Goal: Ask a question

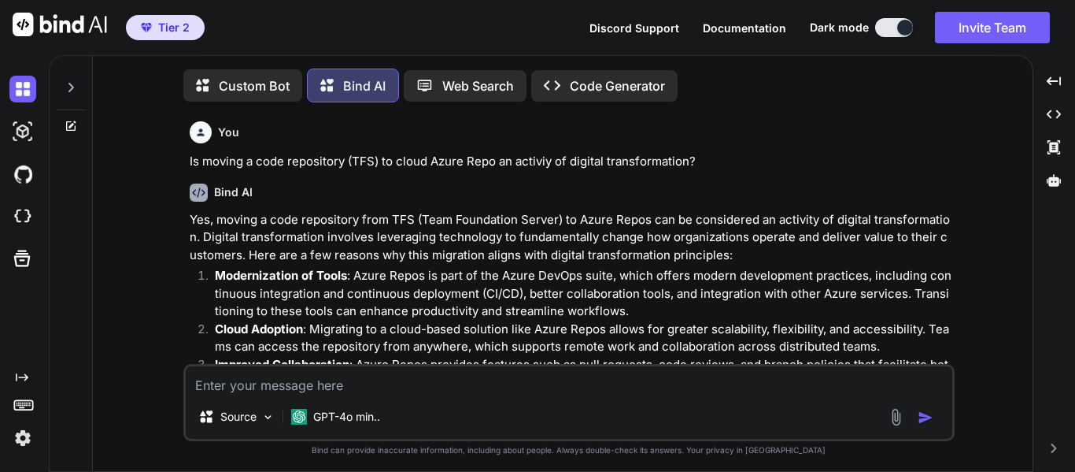
scroll to position [7182, 0]
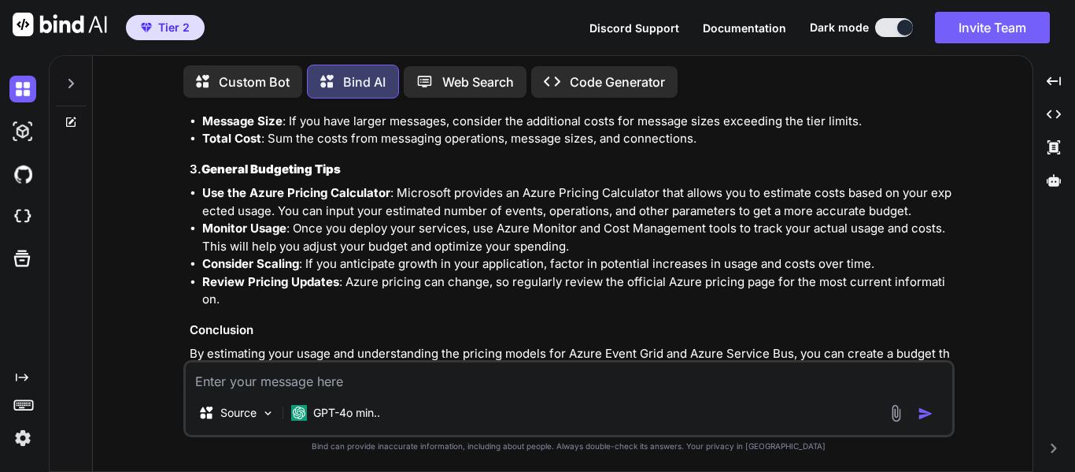
click at [614, 273] on p "Review Pricing Updates : Azure pricing can change, so regularly review the offi…" at bounding box center [576, 290] width 749 height 35
click at [69, 79] on icon at bounding box center [71, 83] width 13 height 13
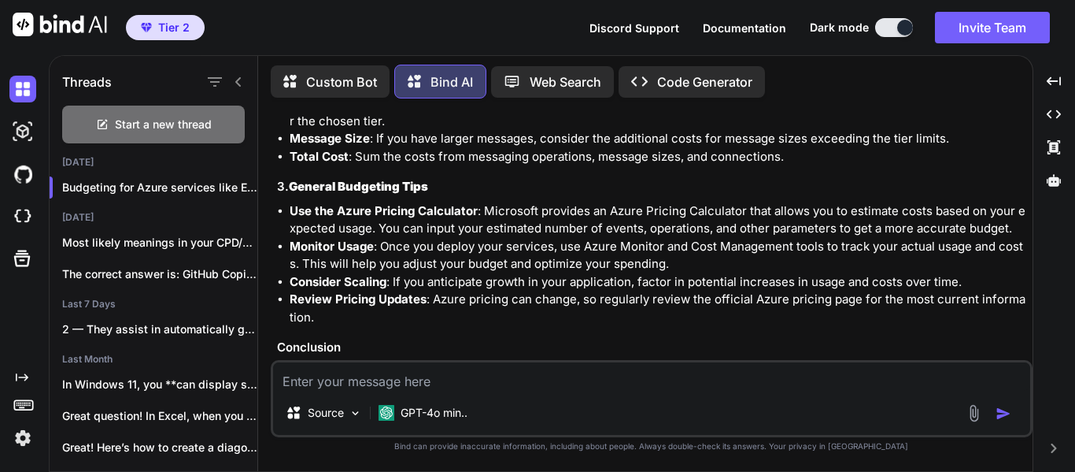
scroll to position [7231, 0]
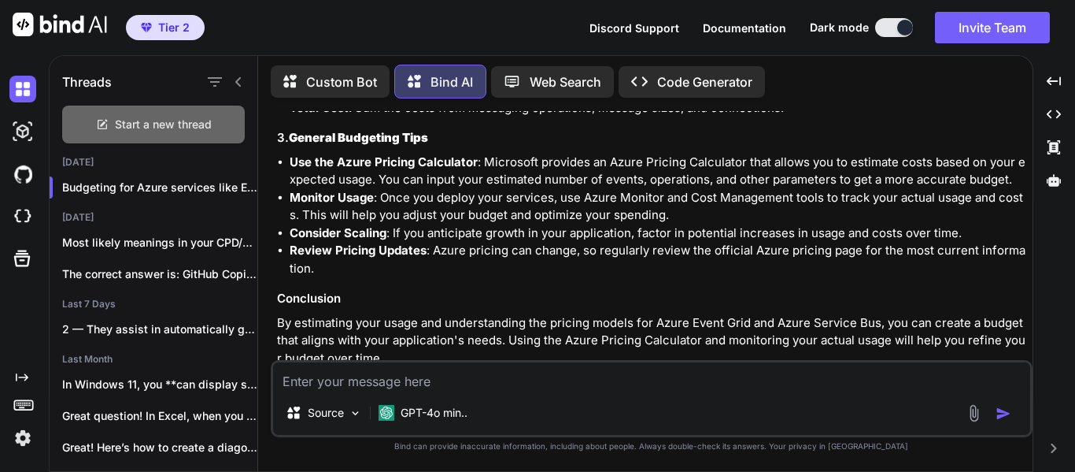
click at [133, 116] on span "Start a new thread" at bounding box center [163, 124] width 97 height 16
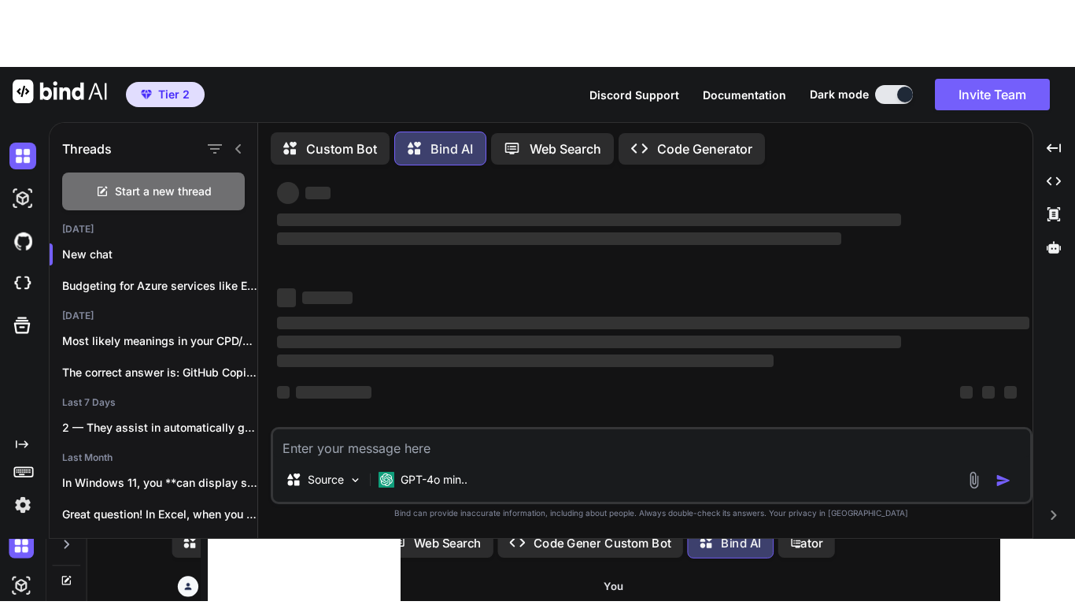
scroll to position [0, 0]
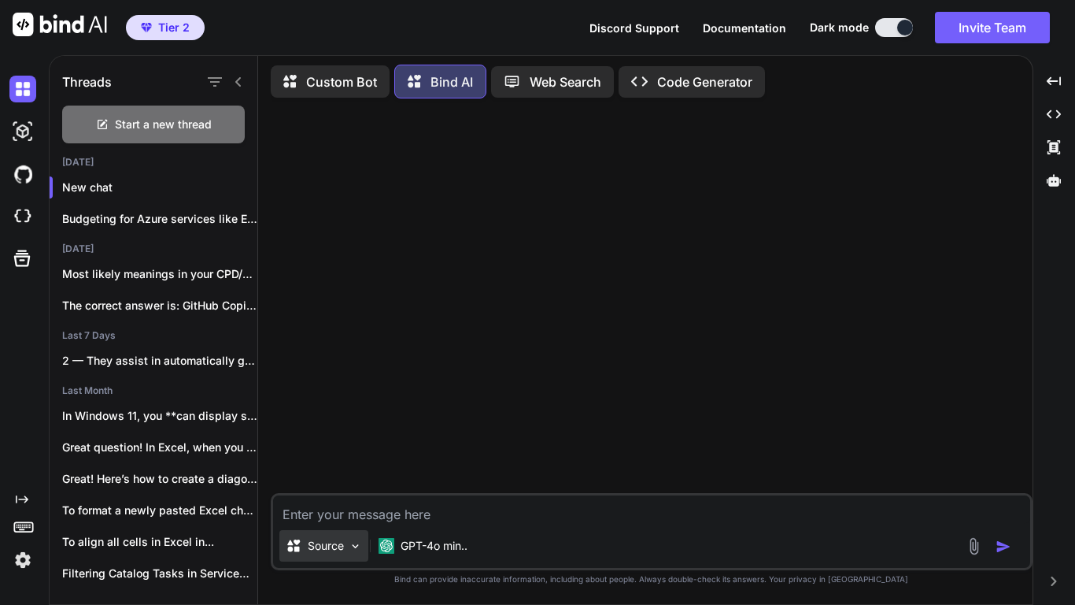
click at [357, 471] on img at bounding box center [355, 545] width 13 height 13
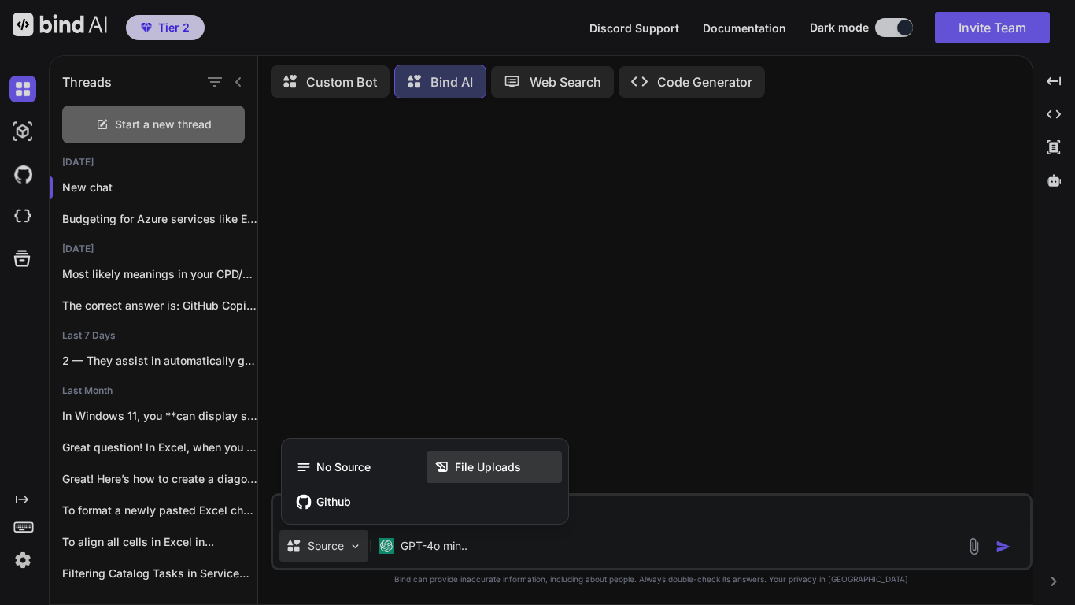
click at [446, 463] on icon at bounding box center [443, 467] width 16 height 16
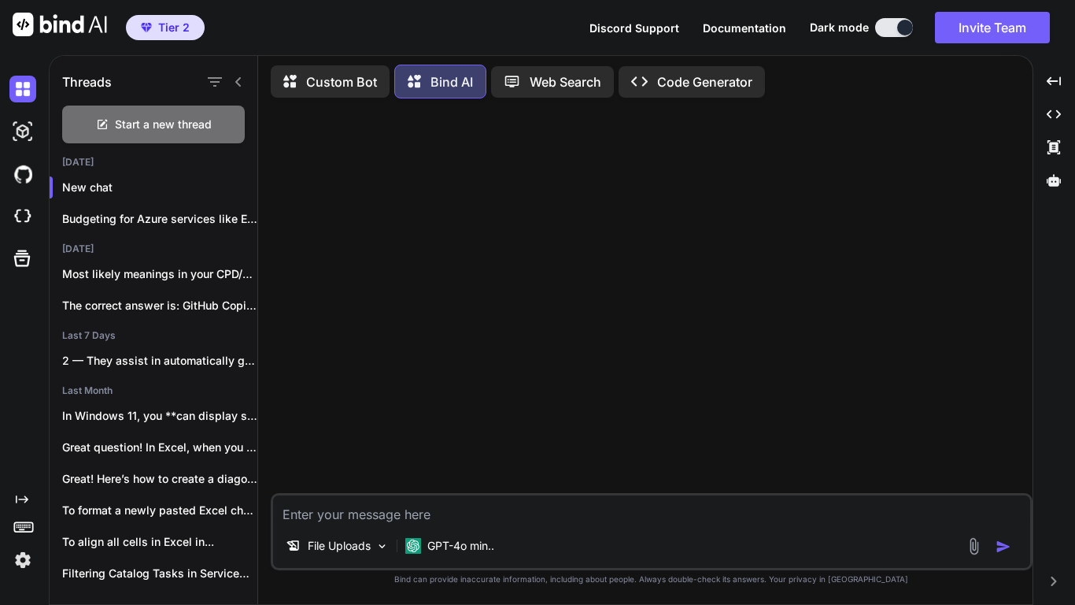
click at [312, 471] on textarea at bounding box center [651, 509] width 757 height 28
click at [382, 471] on img at bounding box center [381, 545] width 13 height 13
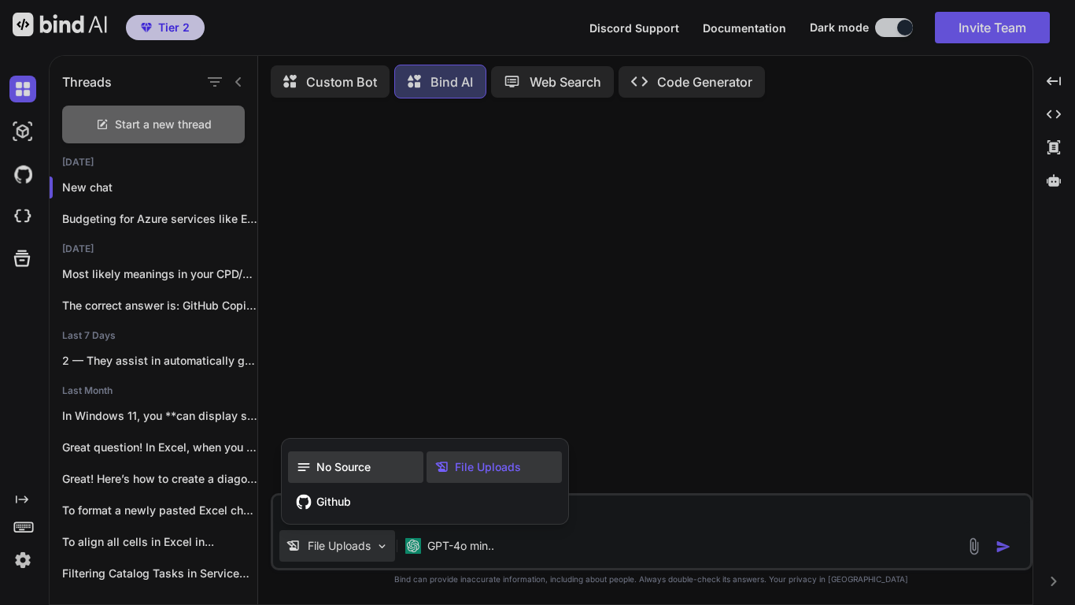
click at [354, 471] on div "No Source" at bounding box center [355, 466] width 135 height 31
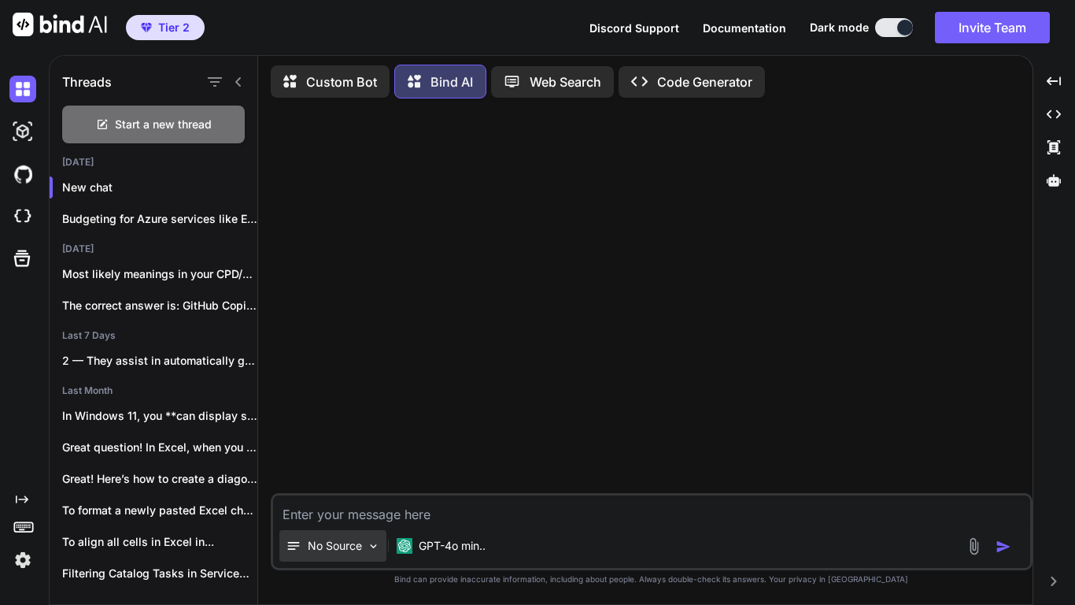
click at [375, 471] on div "No Source" at bounding box center [332, 545] width 107 height 31
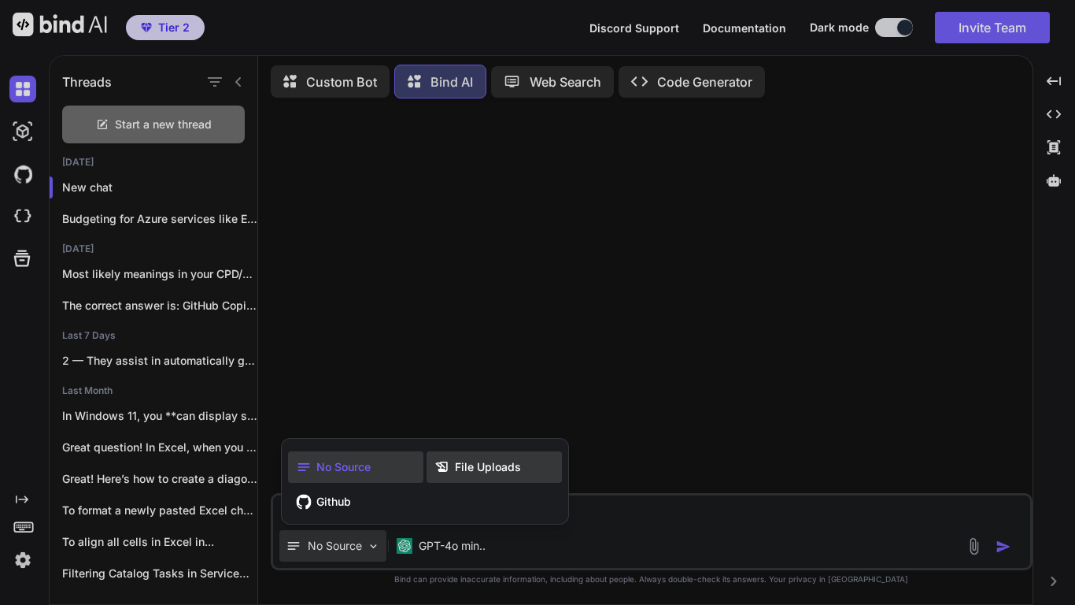
click at [468, 462] on span "File Uploads" at bounding box center [488, 467] width 66 height 16
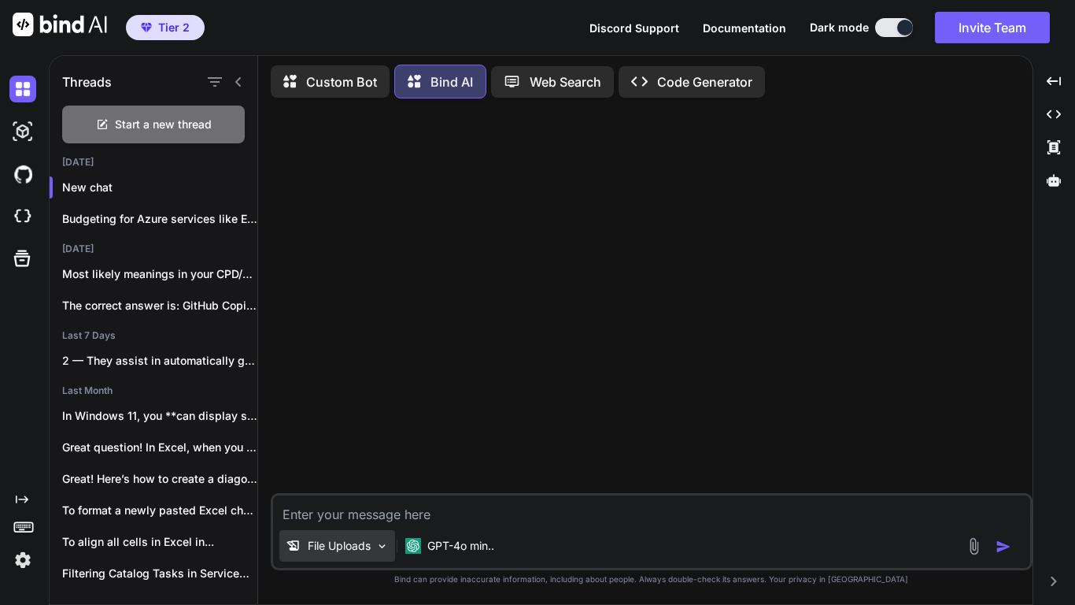
click at [382, 471] on img at bounding box center [381, 545] width 13 height 13
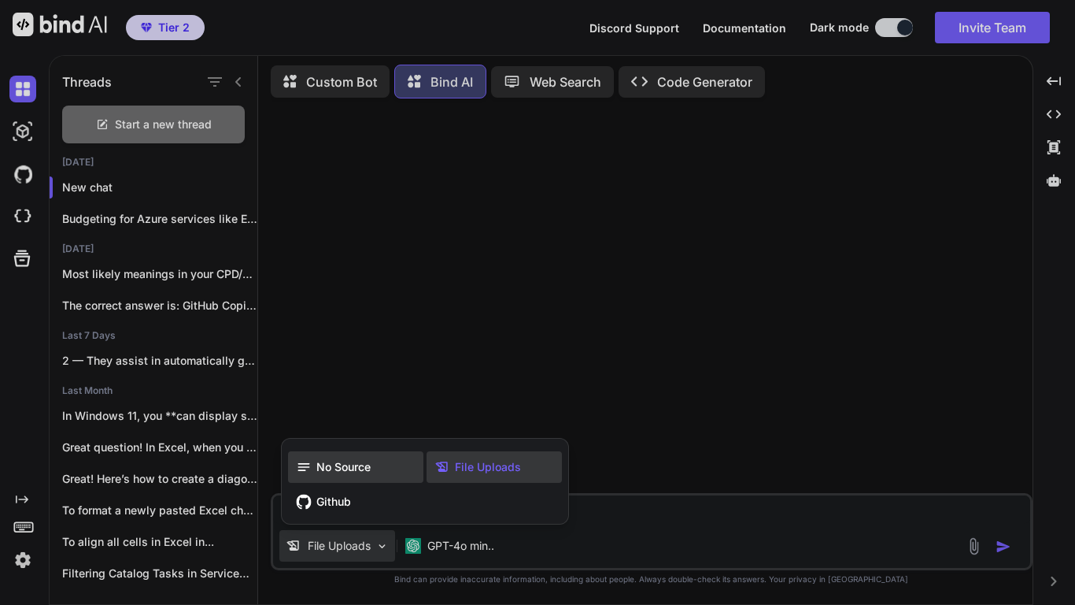
click at [365, 471] on span "No Source" at bounding box center [343, 467] width 54 height 16
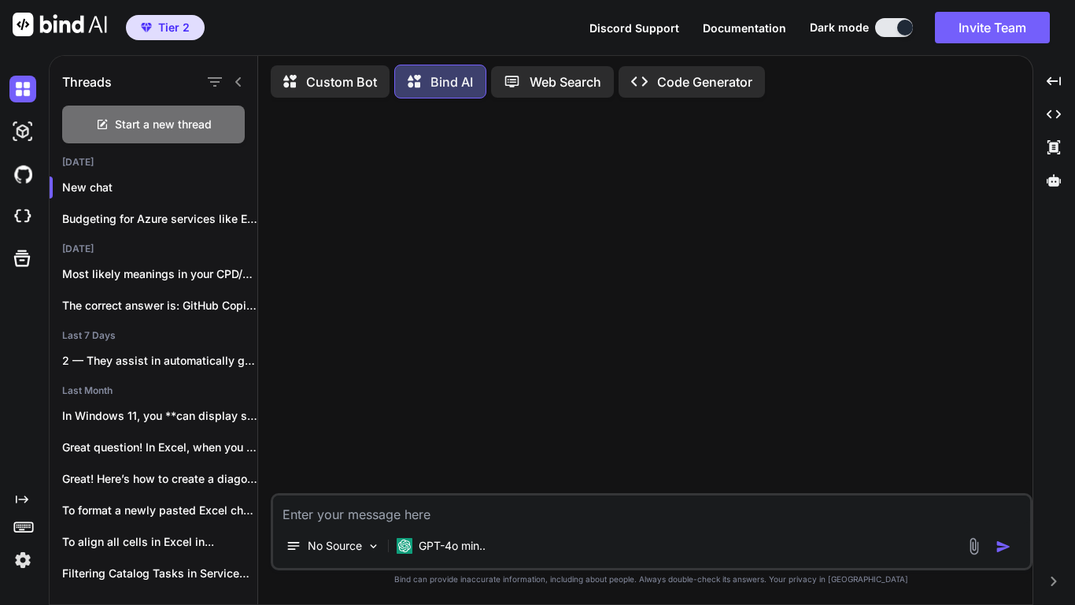
click at [595, 317] on div at bounding box center [653, 302] width 759 height 382
click at [183, 29] on span "Tier 2" at bounding box center [173, 28] width 31 height 16
click at [136, 26] on span "Tier 2" at bounding box center [165, 28] width 61 height 16
click at [238, 80] on icon at bounding box center [238, 81] width 6 height 9
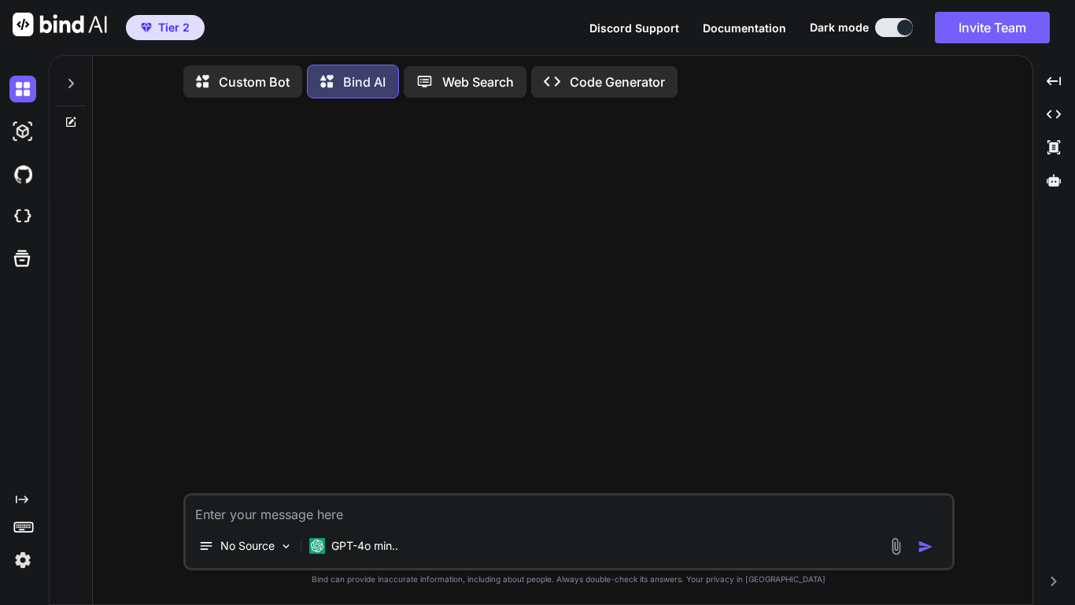
click at [662, 471] on textarea at bounding box center [569, 509] width 767 height 28
type textarea "I want to revise the Risk Management Chapter from PMBOK."
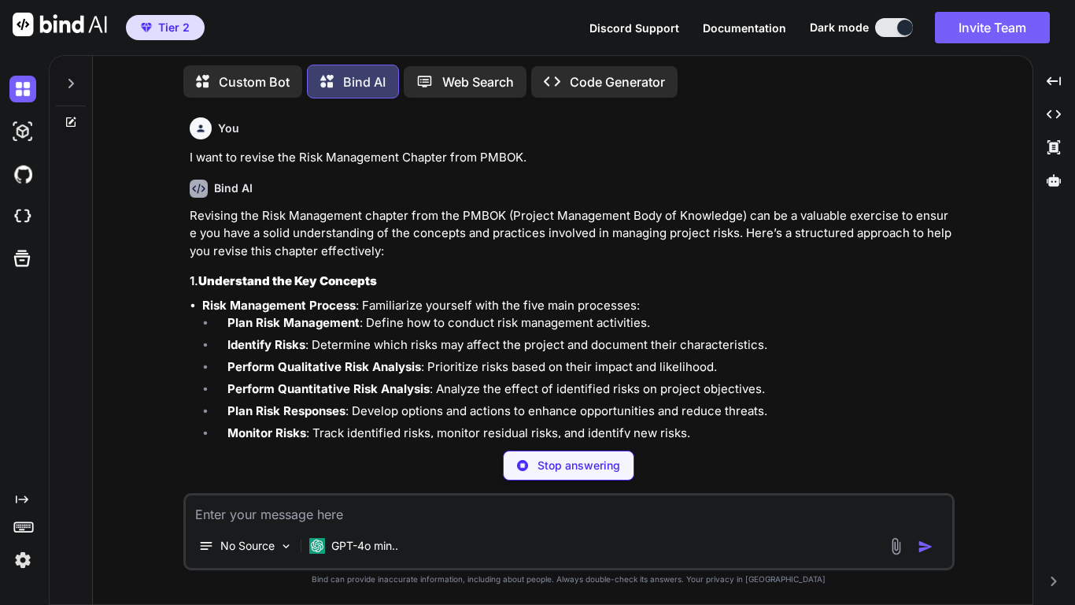
scroll to position [79, 0]
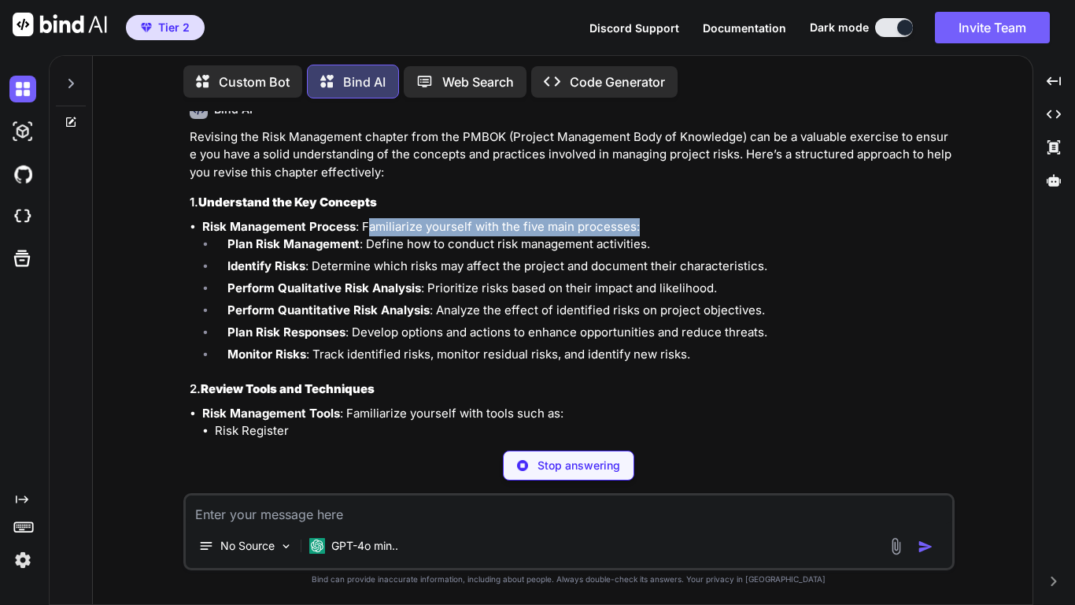
drag, startPoint x: 365, startPoint y: 227, endPoint x: 653, endPoint y: 223, distance: 287.3
click at [653, 223] on li "Risk Management Process : Familiarize yourself with the five main processes: Pl…" at bounding box center [576, 293] width 749 height 150
click at [386, 272] on li "Identify Risks : Determine which risks may affect the project and document thei…" at bounding box center [583, 268] width 737 height 22
click at [222, 242] on li "Plan Risk Management : Define how to conduct risk management activities." at bounding box center [583, 246] width 737 height 22
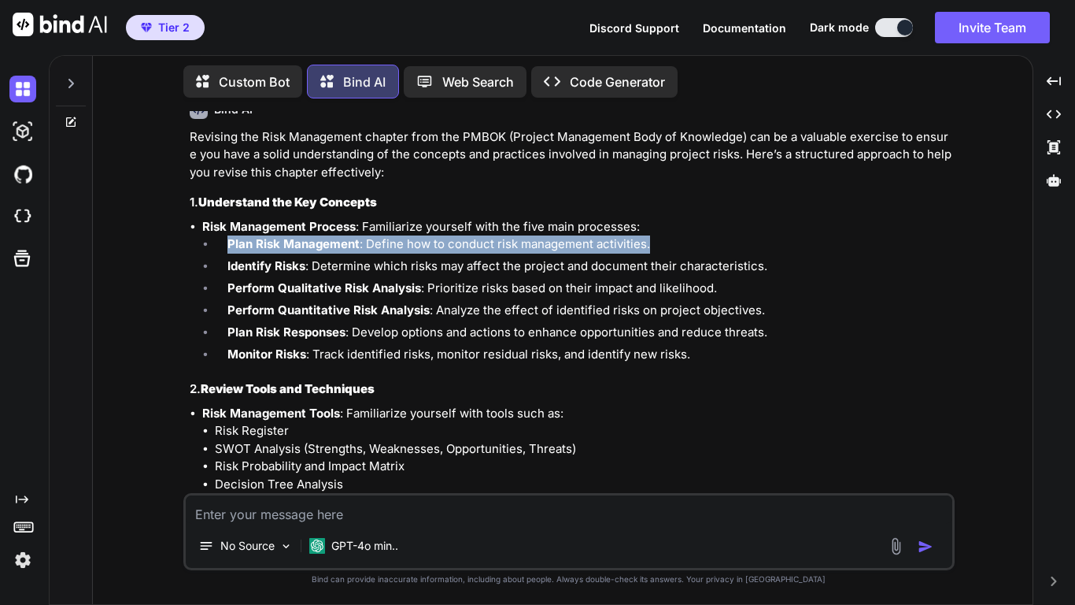
drag, startPoint x: 227, startPoint y: 244, endPoint x: 655, endPoint y: 245, distance: 428.2
click at [655, 245] on li "Plan Risk Management : Define how to conduct risk management activities." at bounding box center [583, 246] width 737 height 22
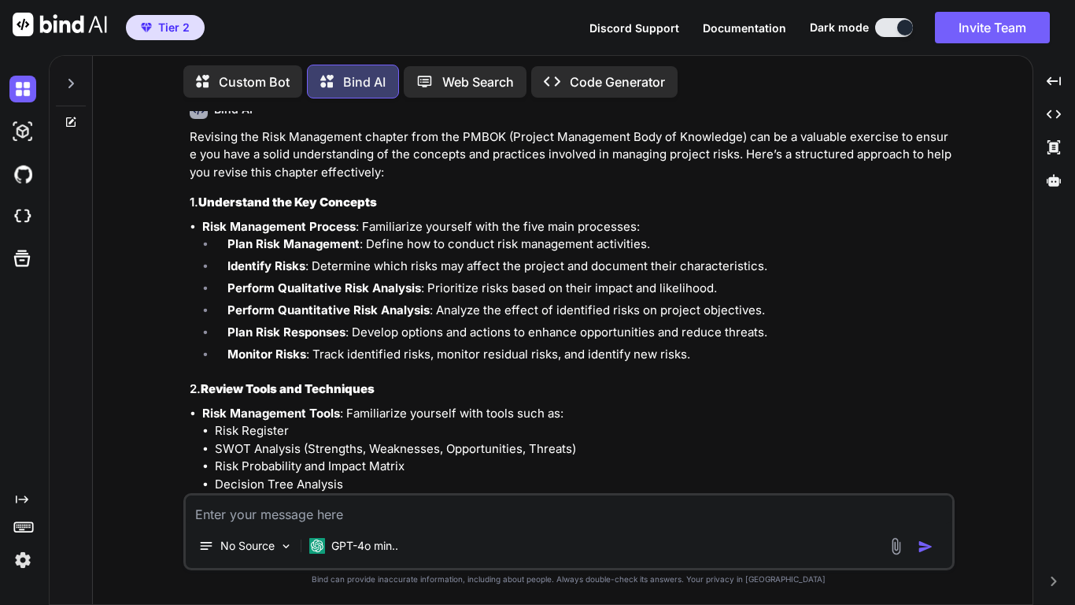
click at [342, 279] on li "Identify Risks : Determine which risks may affect the project and document thei…" at bounding box center [583, 268] width 737 height 22
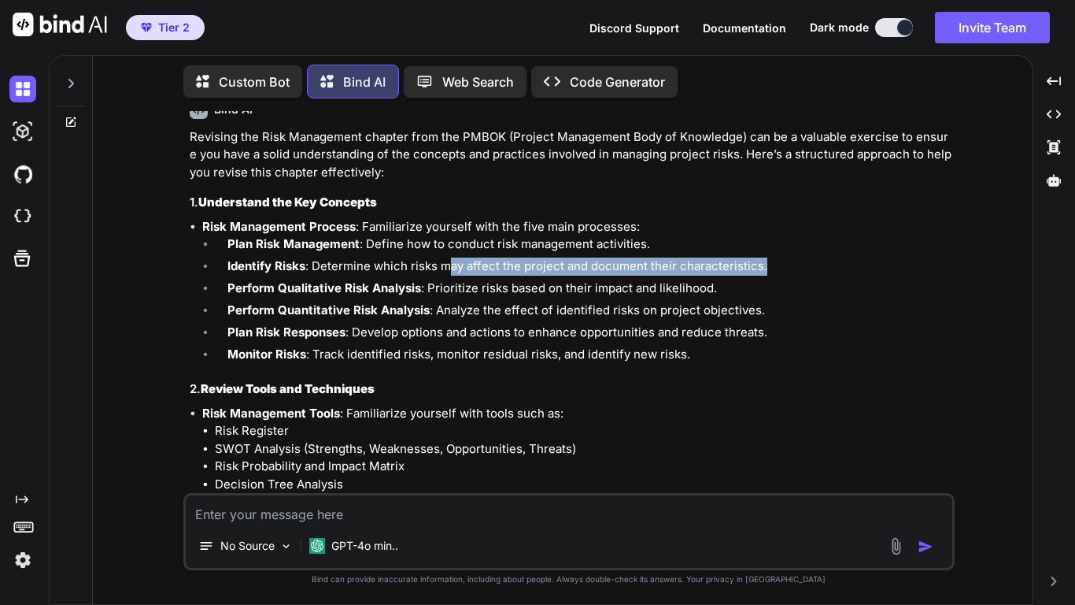
drag, startPoint x: 447, startPoint y: 270, endPoint x: 786, endPoint y: 262, distance: 338.6
click at [786, 262] on li "Identify Risks : Determine which risks may affect the project and document thei…" at bounding box center [583, 268] width 737 height 22
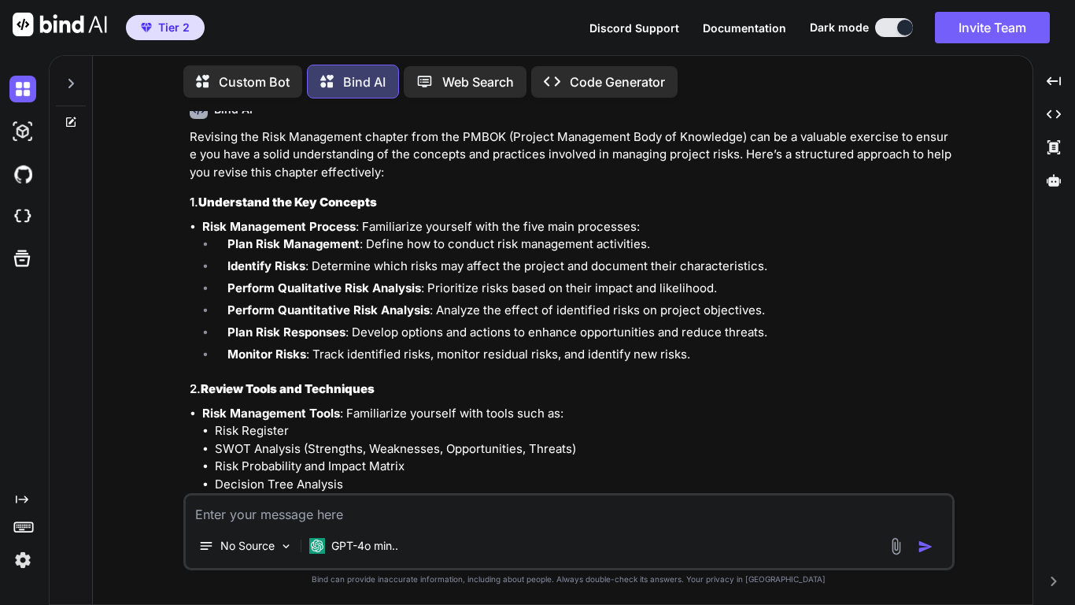
click at [226, 290] on li "Perform Qualitative Risk Analysis : Prioritize risks based on their impact and …" at bounding box center [583, 290] width 737 height 22
drag, startPoint x: 226, startPoint y: 290, endPoint x: 410, endPoint y: 292, distance: 184.2
click at [410, 292] on li "Perform Qualitative Risk Analysis : Prioritize risks based on their impact and …" at bounding box center [583, 290] width 737 height 22
drag, startPoint x: 569, startPoint y: 289, endPoint x: 725, endPoint y: 290, distance: 155.9
click at [725, 290] on li "Perform Qualitative Risk Analysis : Prioritize risks based on their impact and …" at bounding box center [583, 290] width 737 height 22
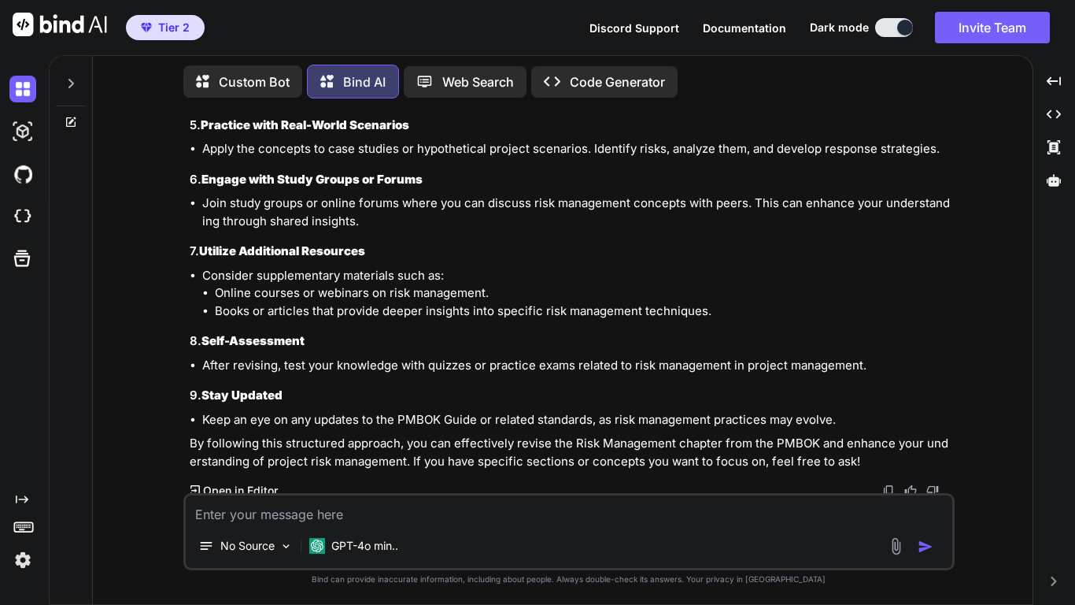
scroll to position [671, 0]
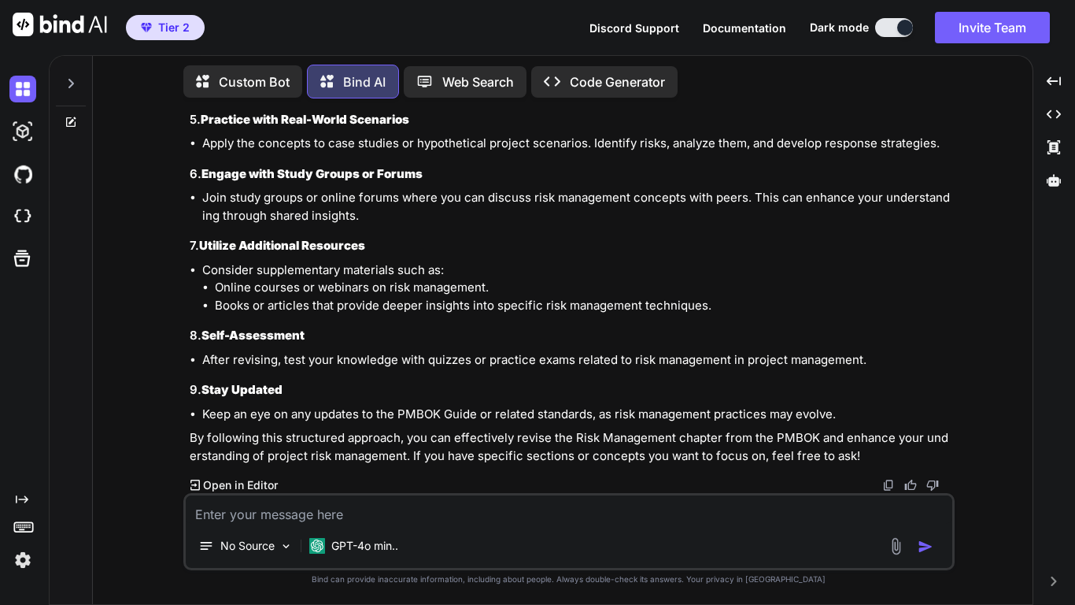
click at [612, 471] on textarea at bounding box center [569, 509] width 767 height 28
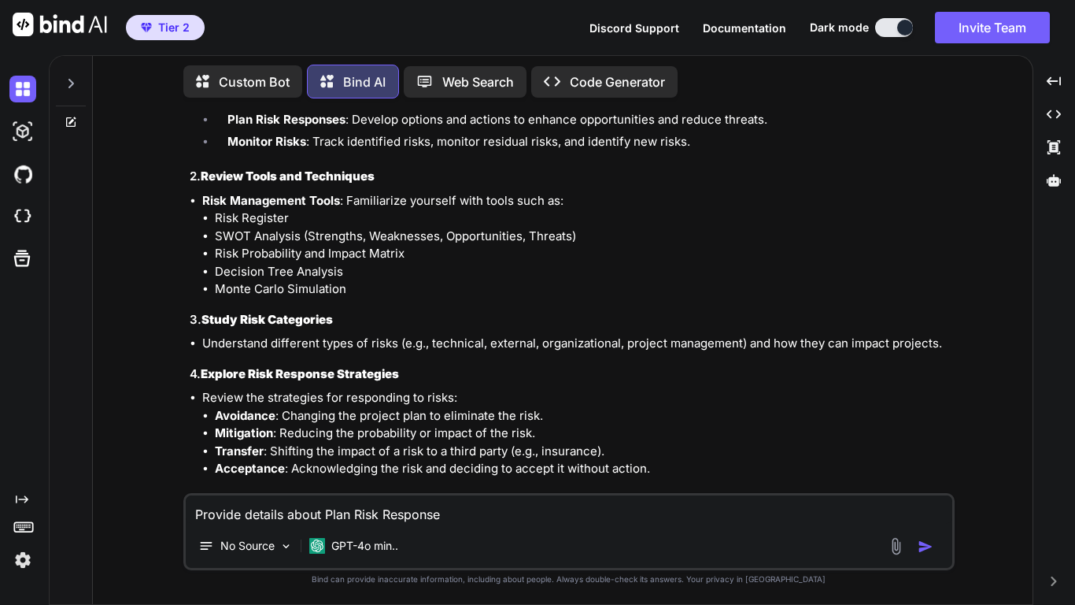
scroll to position [472, 0]
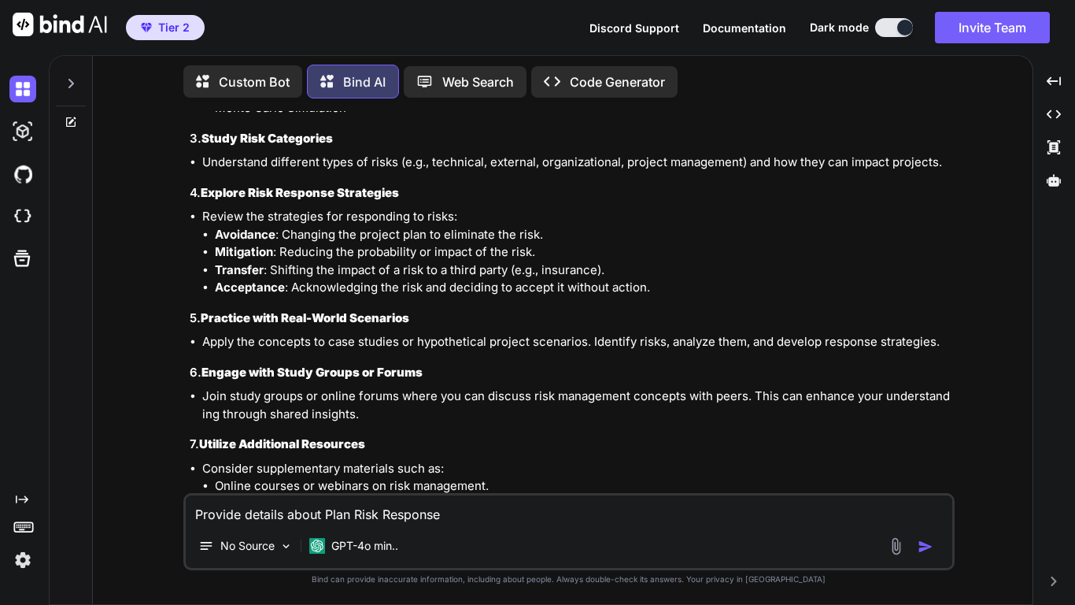
type textarea "Provide details about Plan Risk Responses"
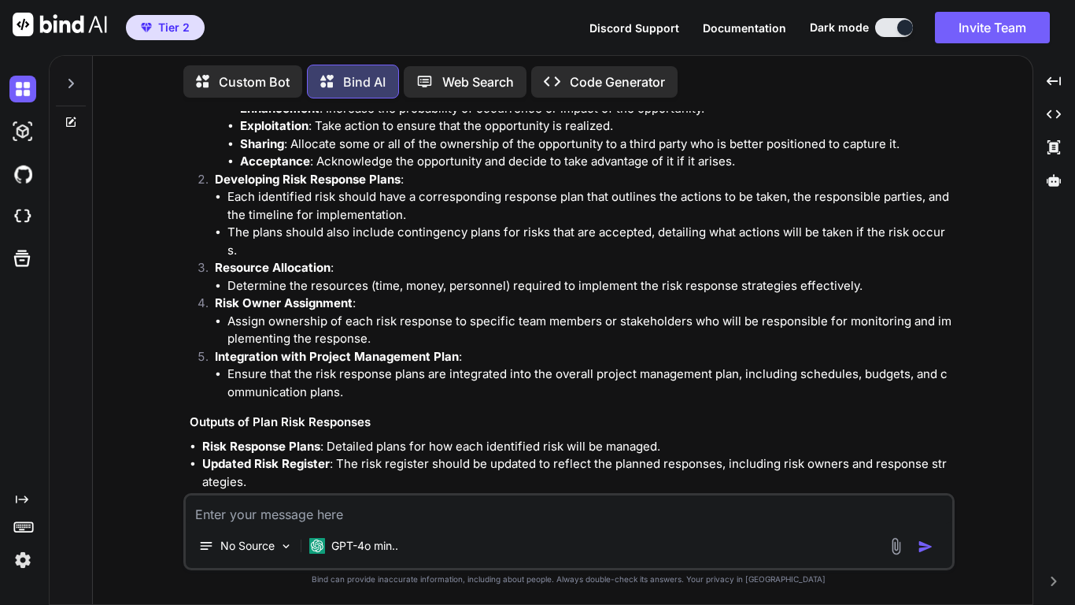
scroll to position [1638, 0]
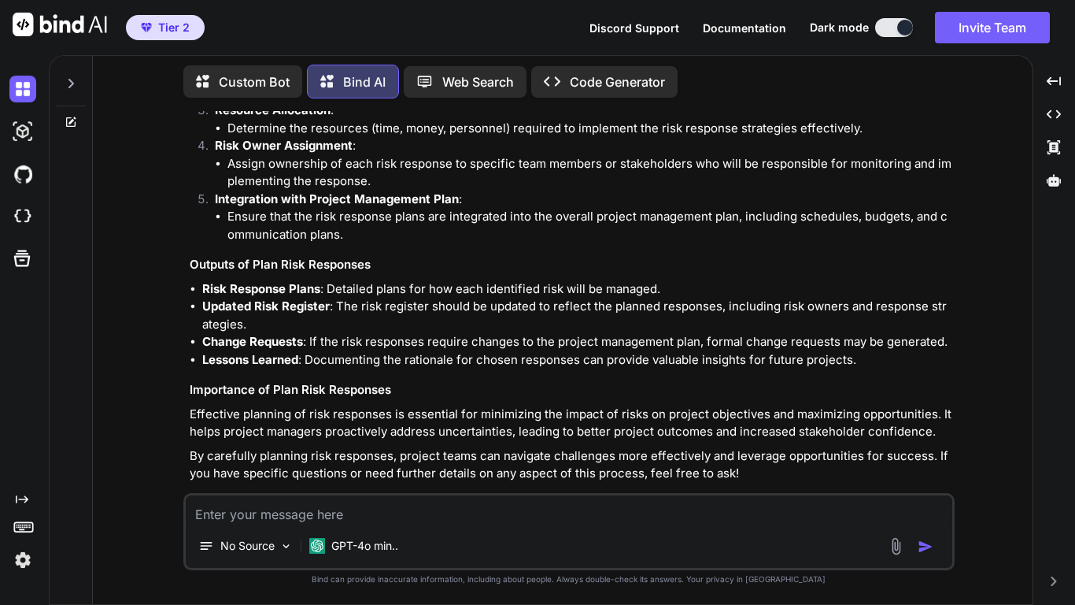
click at [589, 471] on textarea at bounding box center [569, 509] width 767 height 28
type textarea "What are secondery and residual risks"
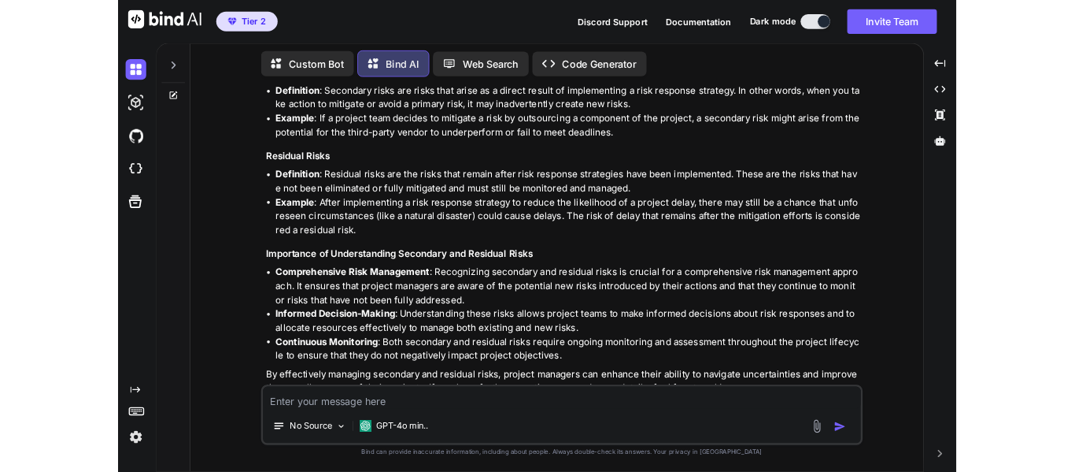
scroll to position [2232, 0]
